Goal: Information Seeking & Learning: Learn about a topic

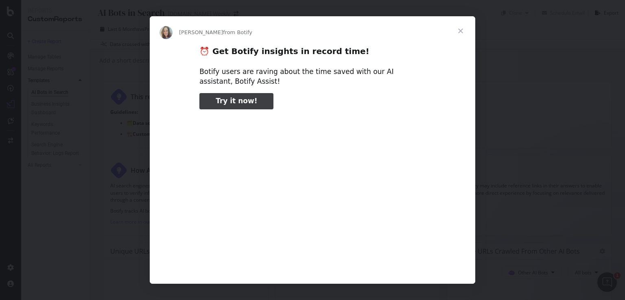
click at [463, 29] on span "Close" at bounding box center [460, 30] width 29 height 29
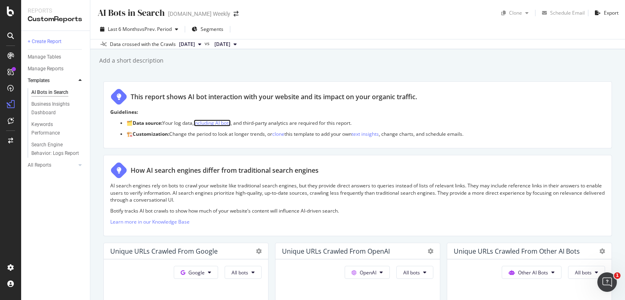
click at [226, 123] on link "including AI bots" at bounding box center [212, 123] width 37 height 7
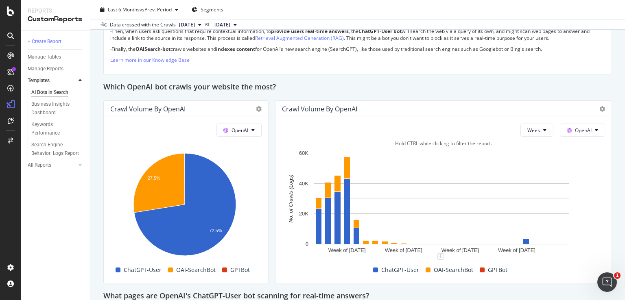
scroll to position [692, 0]
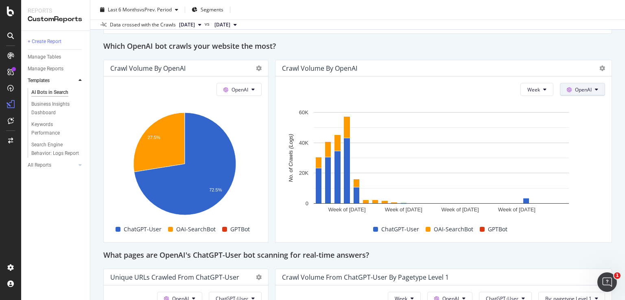
click at [568, 93] on button "OpenAI" at bounding box center [582, 89] width 45 height 13
click at [592, 151] on span "Other AI Bots" at bounding box center [589, 149] width 30 height 7
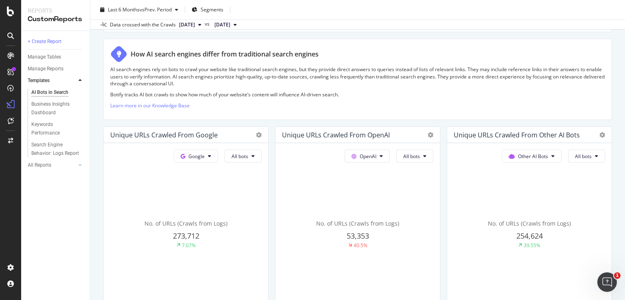
scroll to position [0, 0]
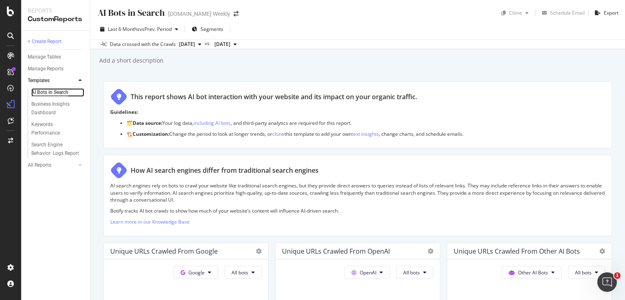
click at [61, 90] on div "AI Bots in Search" at bounding box center [49, 92] width 37 height 9
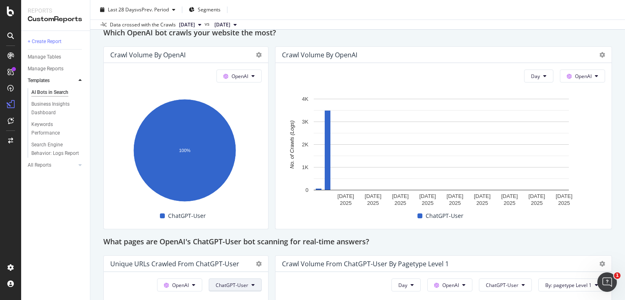
scroll to position [692, 0]
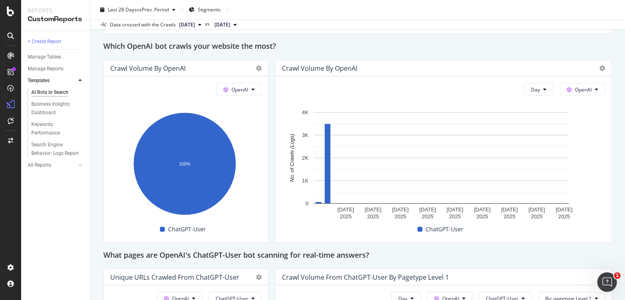
click at [245, 96] on div "OpenAI Hold CTRL while clicking to filter the report. 100% Bot No. of Crawls (L…" at bounding box center [186, 159] width 164 height 166
click at [247, 93] on button "OpenAI" at bounding box center [238, 89] width 45 height 13
click at [587, 93] on button "OpenAI" at bounding box center [582, 89] width 45 height 13
click at [589, 151] on span "Other AI Bots" at bounding box center [589, 149] width 30 height 7
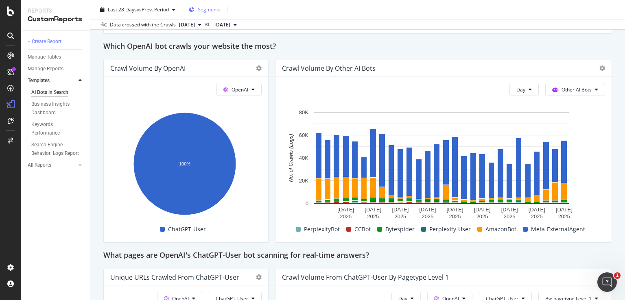
click at [217, 8] on span "Segments" at bounding box center [209, 9] width 23 height 7
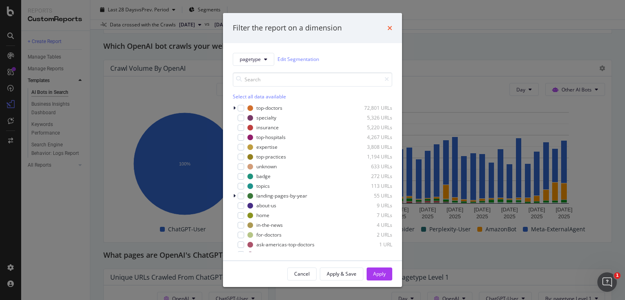
click at [389, 29] on icon "times" at bounding box center [389, 28] width 5 height 7
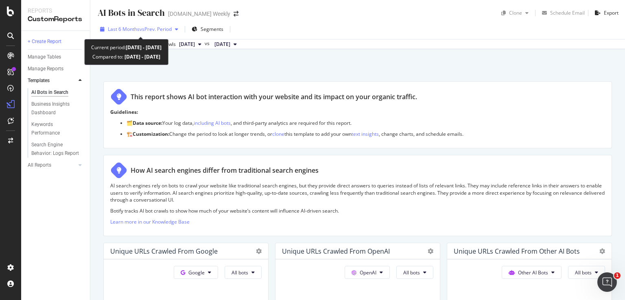
click at [162, 30] on span "vs Prev. Period" at bounding box center [156, 29] width 32 height 7
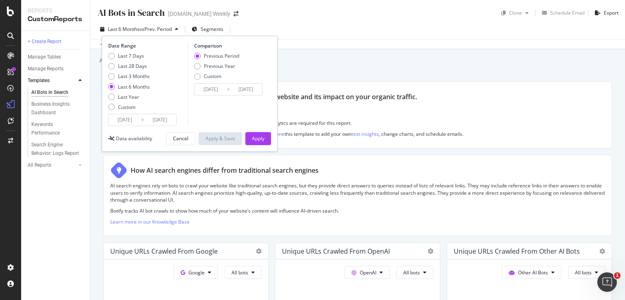
click at [120, 85] on div "Last 6 Months" at bounding box center [134, 86] width 32 height 7
click at [257, 135] on div "Apply" at bounding box center [258, 138] width 13 height 7
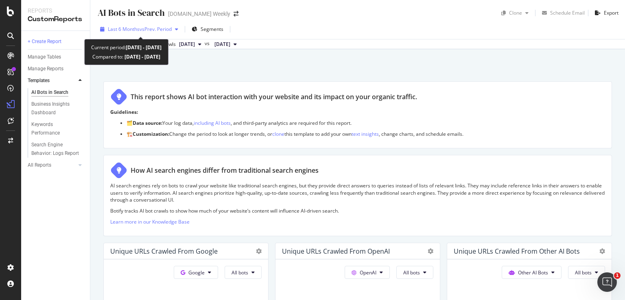
click at [176, 31] on div "button" at bounding box center [177, 29] width 10 height 5
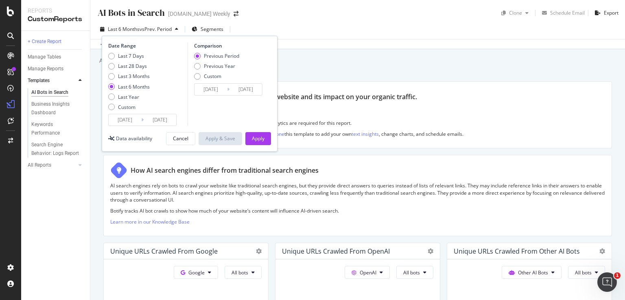
click at [139, 81] on div "Last 7 Days Last 28 Days Last 3 Months Last 6 Months Last Year Custom" at bounding box center [128, 82] width 41 height 61
click at [139, 77] on div "Last 3 Months" at bounding box center [134, 76] width 32 height 7
type input "2025/07/02"
type input "2025/04/01"
type input "2025/07/01"
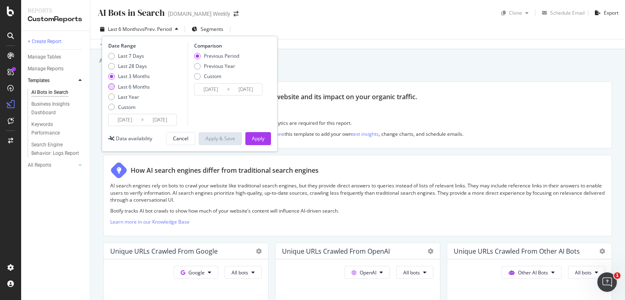
click at [135, 87] on div "Last 6 Months" at bounding box center [134, 86] width 32 height 7
type input "2025/04/02"
type input "2024/10/01"
type input "2025/04/01"
click at [257, 139] on div "Apply" at bounding box center [258, 138] width 13 height 7
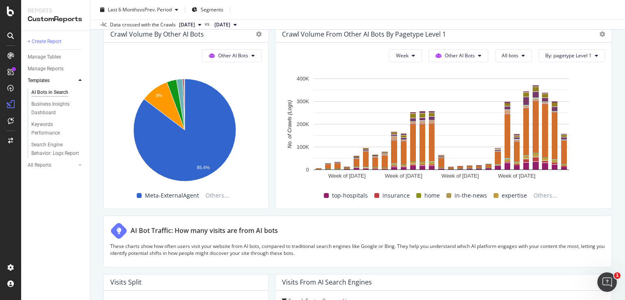
scroll to position [1418, 0]
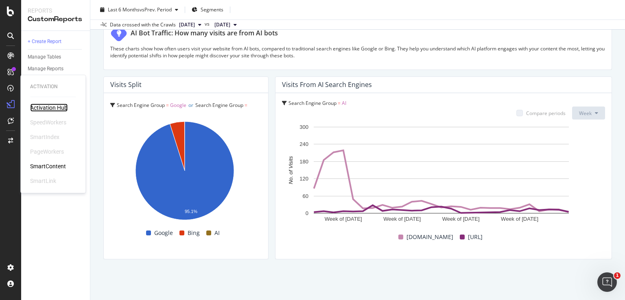
click at [54, 107] on div "Activation Hub" at bounding box center [48, 108] width 37 height 8
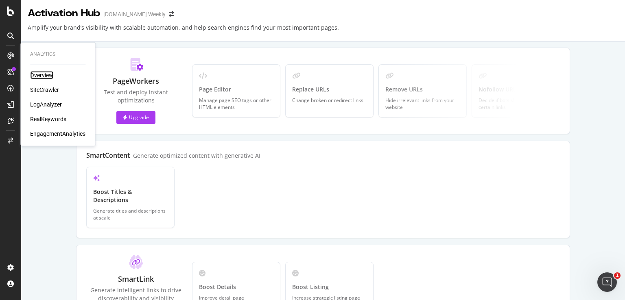
click at [42, 75] on div "Overview" at bounding box center [41, 75] width 23 height 8
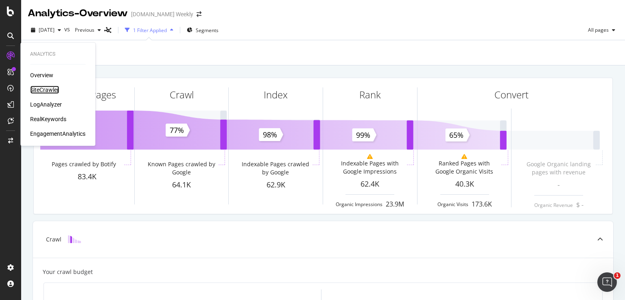
click at [50, 93] on div "SiteCrawler" at bounding box center [44, 90] width 29 height 8
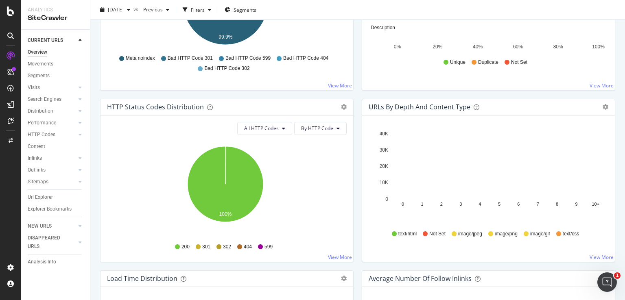
scroll to position [366, 0]
